Goal: Task Accomplishment & Management: Use online tool/utility

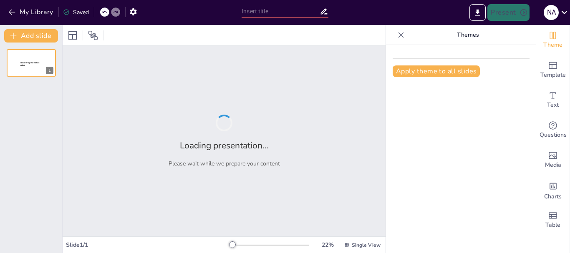
type input "Key Skills for Effective Negotiation"
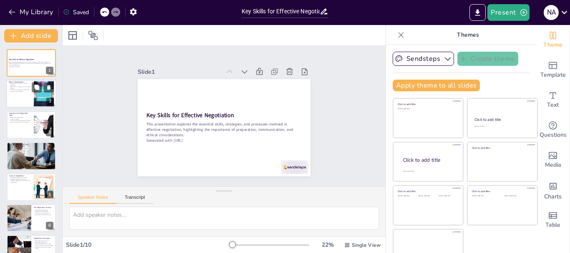
click at [30, 93] on div at bounding box center [31, 94] width 50 height 28
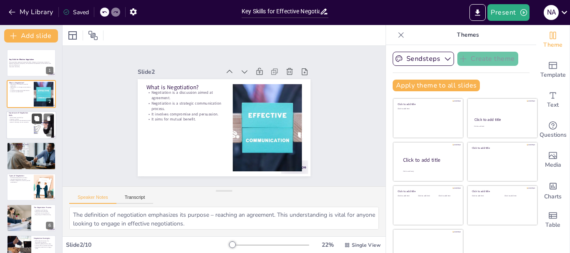
click at [32, 119] on button at bounding box center [37, 119] width 10 height 10
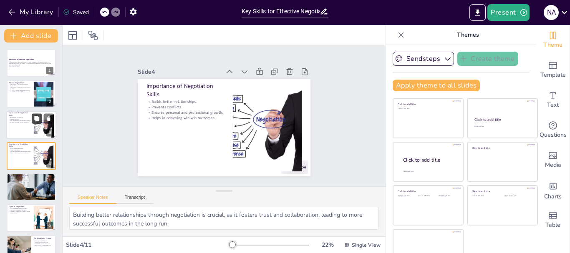
scroll to position [8, 0]
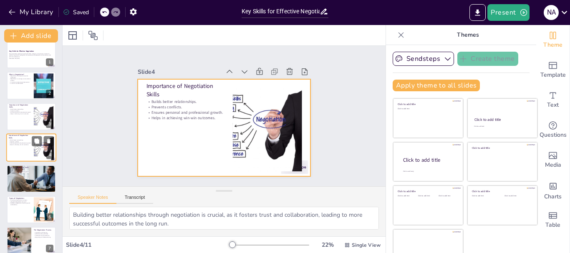
click at [29, 157] on div at bounding box center [31, 148] width 50 height 28
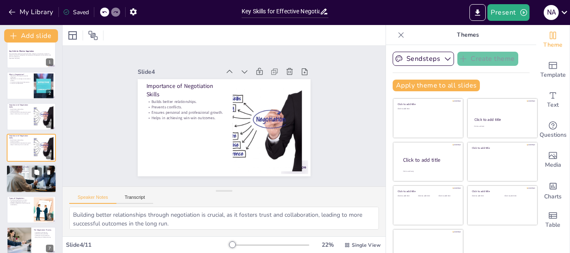
click at [28, 183] on div at bounding box center [31, 178] width 50 height 33
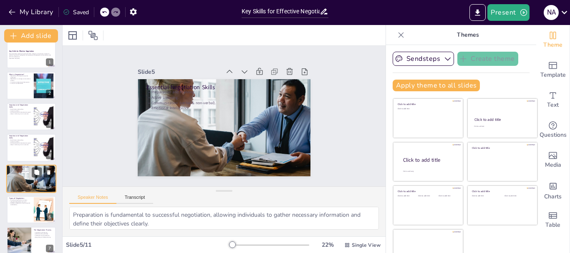
scroll to position [39, 0]
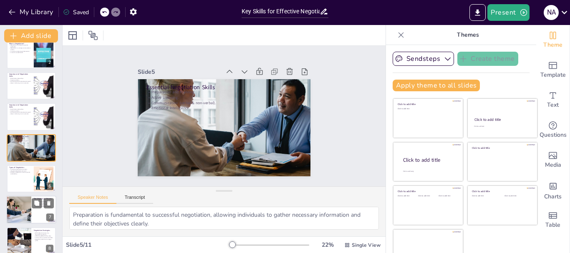
click at [17, 210] on div at bounding box center [18, 210] width 43 height 28
type textarea "The planning stage is crucial for effective negotiation, as it sets the groundw…"
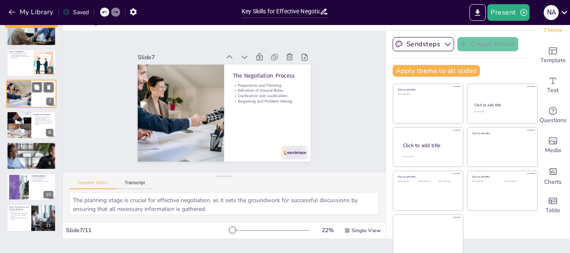
scroll to position [16, 0]
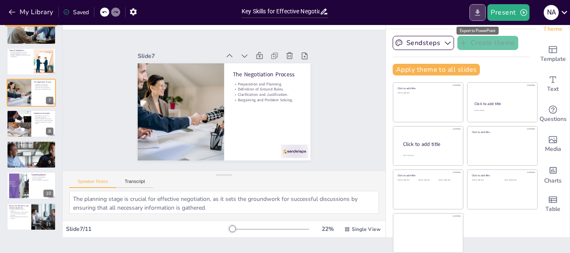
click at [476, 13] on icon "Export to PowerPoint" at bounding box center [477, 12] width 9 height 9
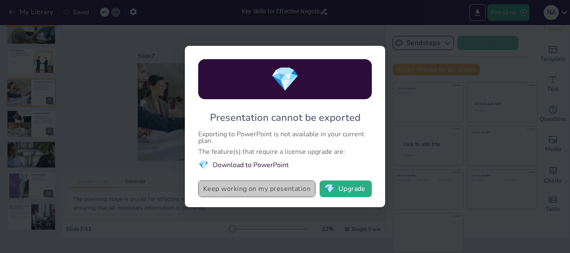
click at [272, 187] on button "Keep working on my presentation" at bounding box center [256, 189] width 117 height 17
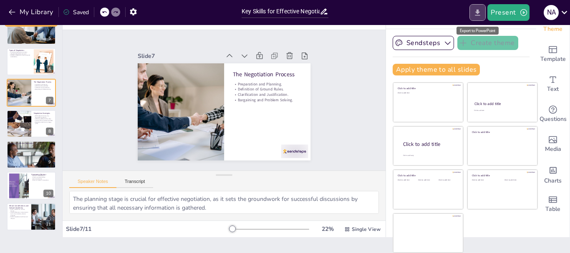
click at [480, 10] on icon "Export to PowerPoint" at bounding box center [477, 12] width 5 height 6
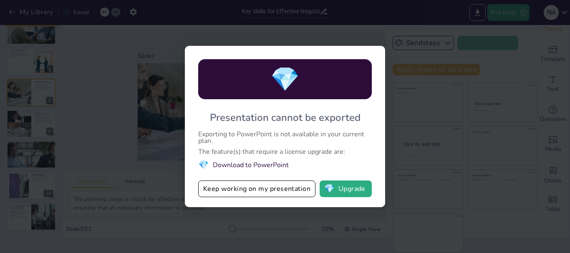
click at [233, 166] on li "💎 Download to PowerPoint" at bounding box center [285, 164] width 174 height 11
click at [440, 76] on div "💎 Presentation cannot be exported Exporting to PowerPoint is not available in y…" at bounding box center [285, 126] width 570 height 253
